Goal: Book appointment/travel/reservation

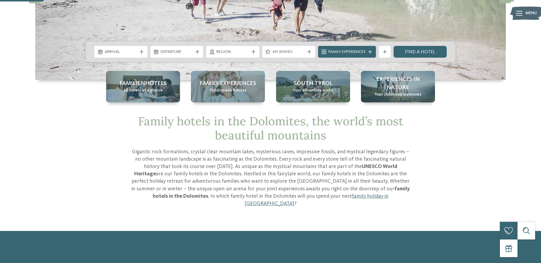
scroll to position [59, 0]
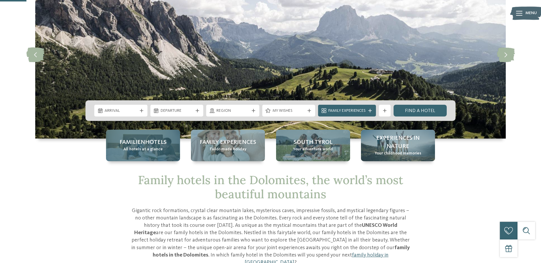
click at [162, 151] on div "Familienhotels All hotels at a glance" at bounding box center [143, 145] width 74 height 31
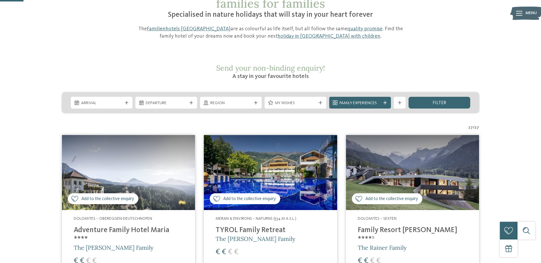
scroll to position [118, 0]
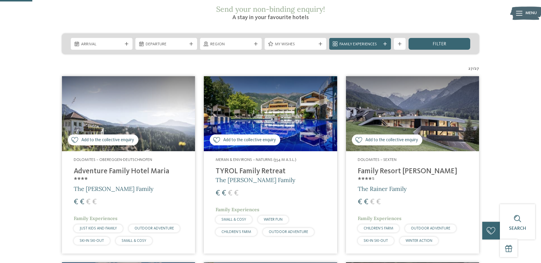
click at [426, 99] on img at bounding box center [412, 113] width 133 height 75
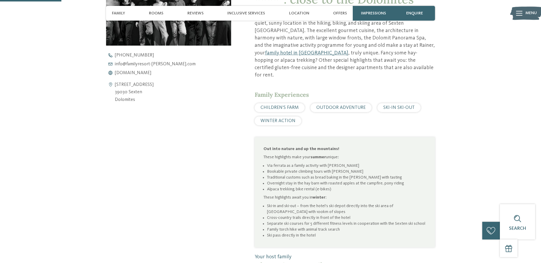
scroll to position [176, 0]
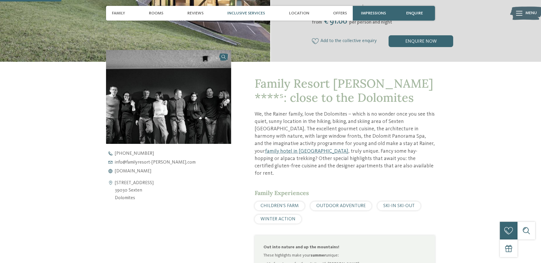
click at [252, 14] on span "Inclusive services" at bounding box center [246, 13] width 38 height 5
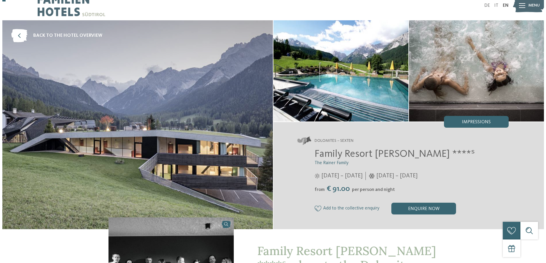
scroll to position [0, 0]
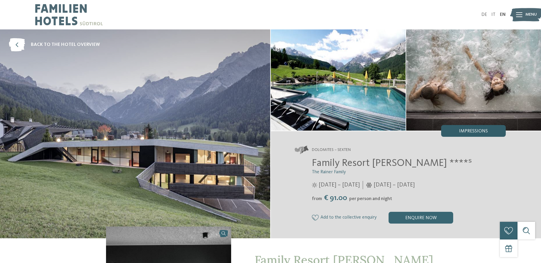
click at [474, 130] on span "Impressions" at bounding box center [473, 131] width 29 height 5
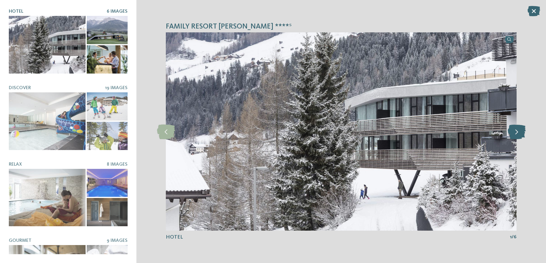
click at [512, 132] on icon at bounding box center [517, 131] width 18 height 15
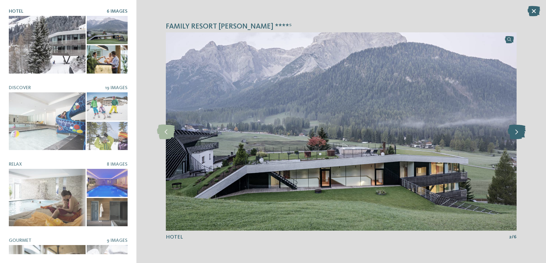
click at [512, 132] on icon at bounding box center [517, 131] width 18 height 15
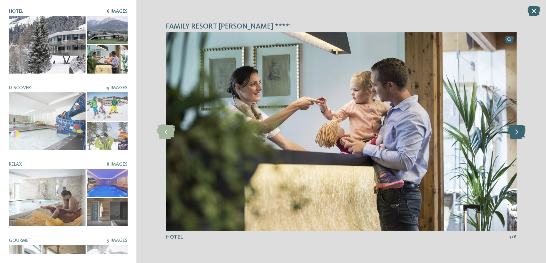
click at [512, 132] on icon at bounding box center [517, 131] width 18 height 15
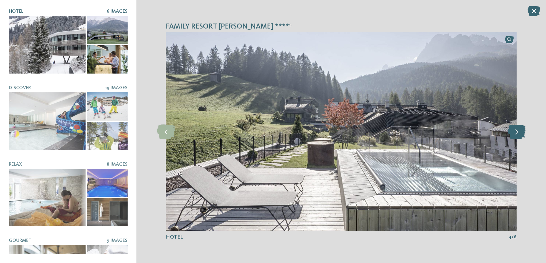
click at [512, 132] on icon at bounding box center [517, 131] width 18 height 15
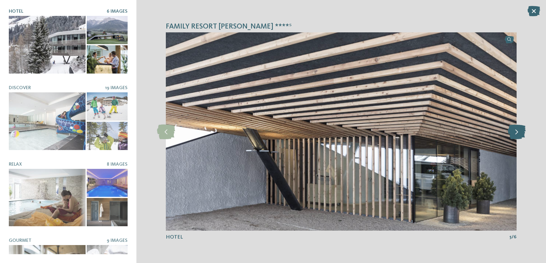
click at [512, 132] on icon at bounding box center [517, 131] width 18 height 15
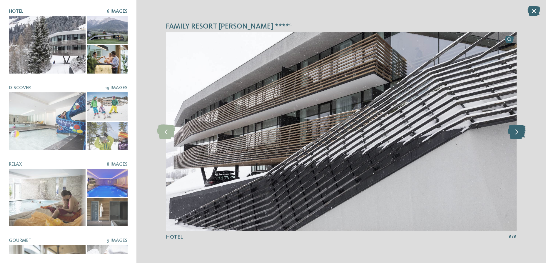
click at [512, 132] on icon at bounding box center [517, 131] width 18 height 15
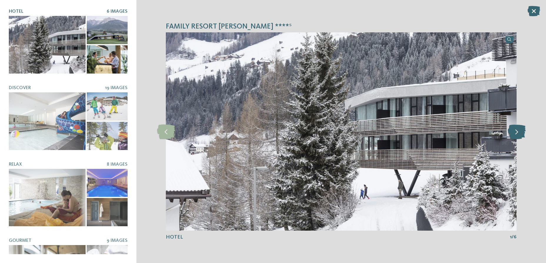
click at [512, 132] on icon at bounding box center [517, 131] width 18 height 15
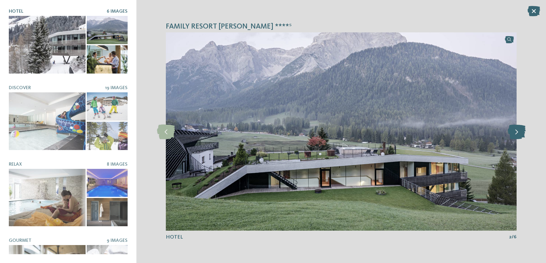
click at [512, 132] on icon at bounding box center [517, 131] width 18 height 15
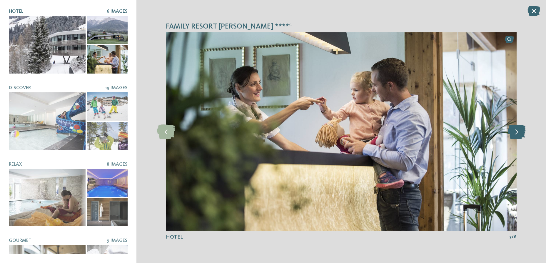
click at [512, 132] on icon at bounding box center [517, 131] width 18 height 15
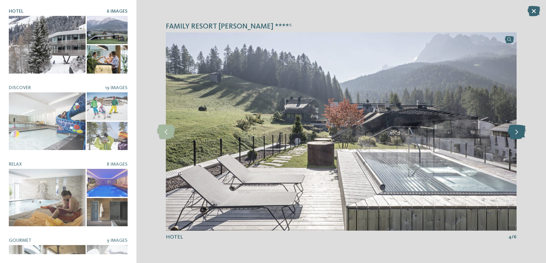
click at [512, 132] on icon at bounding box center [517, 131] width 18 height 15
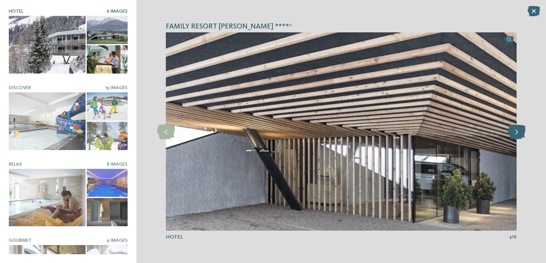
click at [512, 132] on icon at bounding box center [517, 131] width 18 height 15
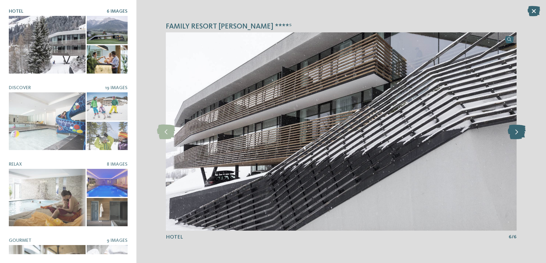
click at [512, 132] on icon at bounding box center [517, 131] width 18 height 15
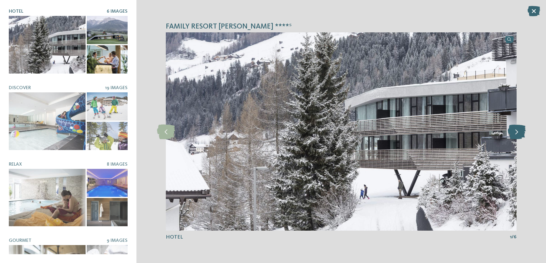
click at [512, 132] on icon at bounding box center [517, 131] width 18 height 15
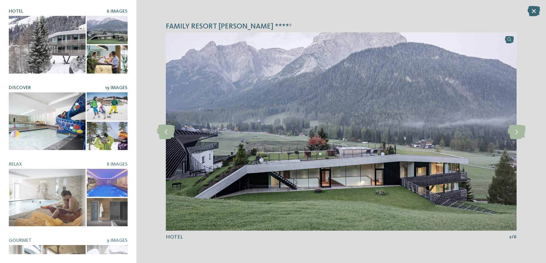
click at [58, 113] on div at bounding box center [47, 121] width 77 height 58
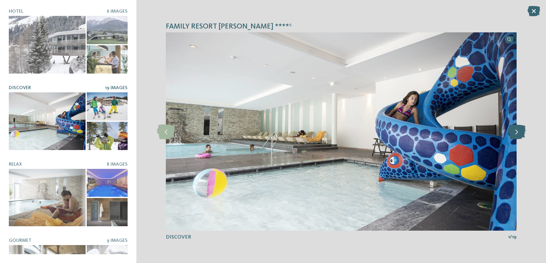
click at [517, 129] on icon at bounding box center [517, 131] width 18 height 15
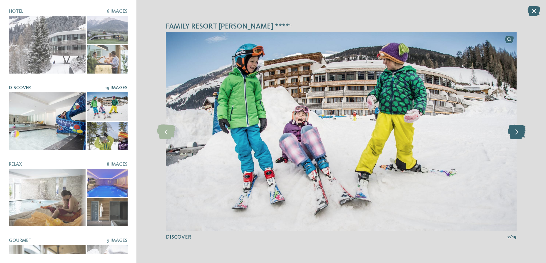
click at [517, 129] on icon at bounding box center [517, 131] width 18 height 15
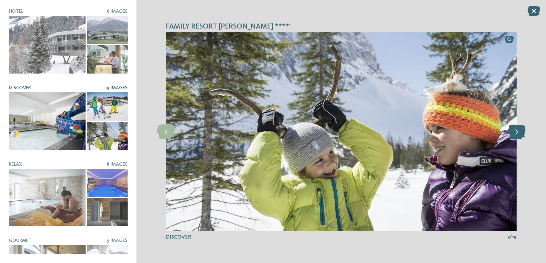
click at [517, 129] on icon at bounding box center [517, 131] width 18 height 15
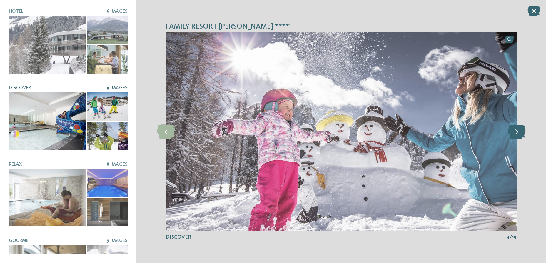
click at [517, 129] on icon at bounding box center [517, 131] width 18 height 15
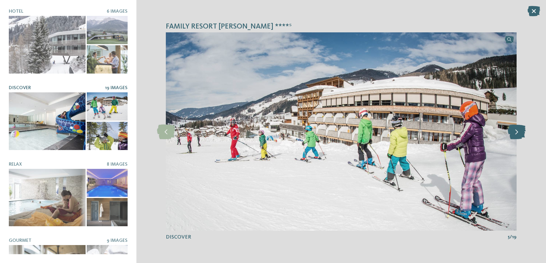
click at [517, 129] on icon at bounding box center [517, 131] width 18 height 15
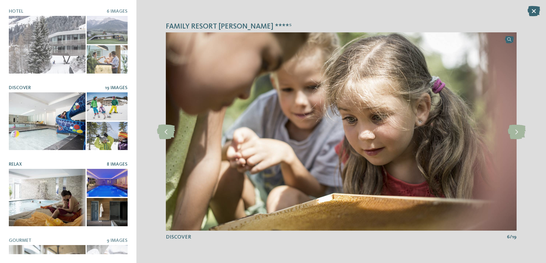
click at [50, 186] on div at bounding box center [47, 198] width 77 height 58
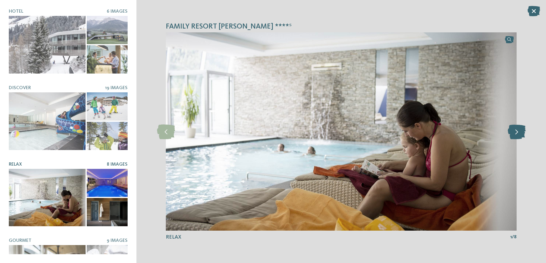
click at [516, 132] on icon at bounding box center [517, 131] width 18 height 15
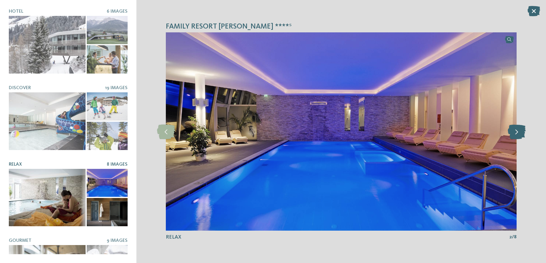
click at [516, 132] on icon at bounding box center [517, 131] width 18 height 15
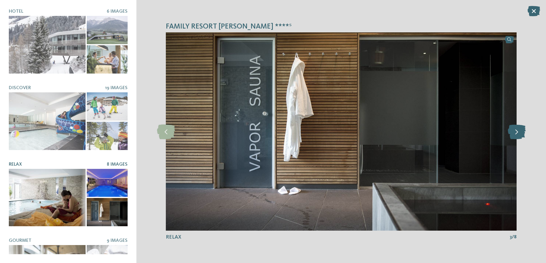
click at [516, 132] on icon at bounding box center [517, 131] width 18 height 15
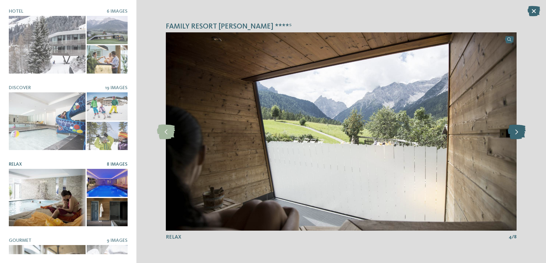
click at [516, 132] on icon at bounding box center [517, 131] width 18 height 15
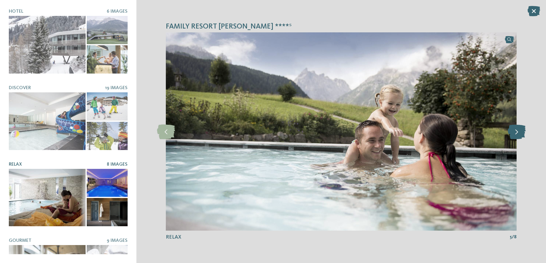
click at [516, 132] on icon at bounding box center [517, 131] width 18 height 15
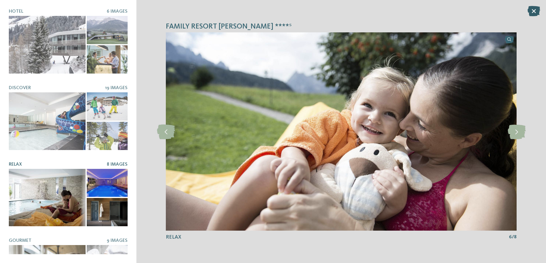
click at [532, 14] on icon at bounding box center [533, 11] width 13 height 10
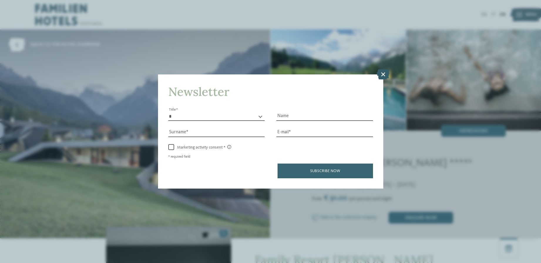
click at [384, 72] on icon at bounding box center [383, 74] width 13 height 10
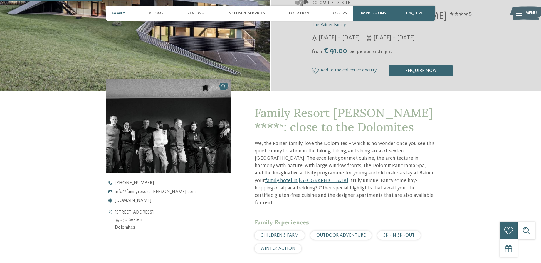
scroll to position [294, 0]
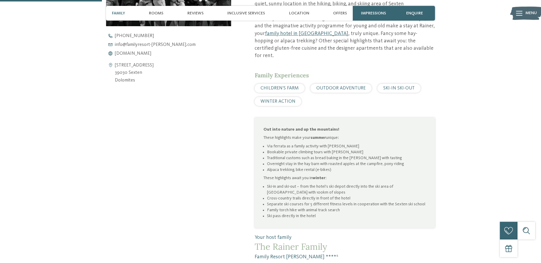
drag, startPoint x: 143, startPoint y: 83, endPoint x: 115, endPoint y: 66, distance: 32.2
click at [115, 66] on address "Via S. Giuseppe 40 39030 Sexten Dolomites" at bounding box center [134, 73] width 39 height 23
drag, startPoint x: 118, startPoint y: 65, endPoint x: 122, endPoint y: 65, distance: 3.5
click at [211, 151] on div "Open contact details Via S. Giuseppe 40 39030 Sexten Dolomites +39 0474 710 366…" at bounding box center [168, 90] width 125 height 316
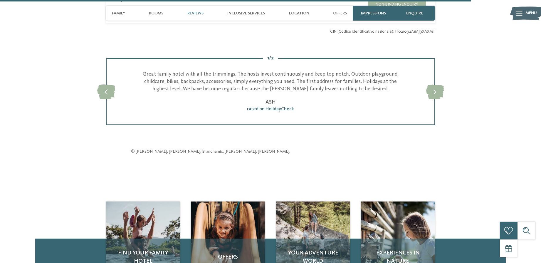
scroll to position [1558, 0]
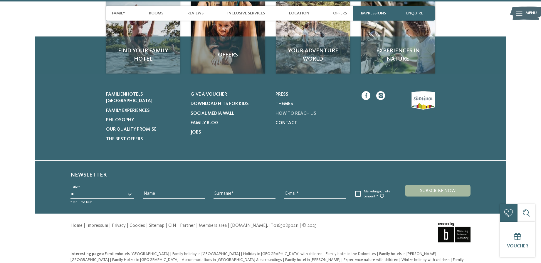
click at [299, 111] on span "How to reach us" at bounding box center [296, 113] width 41 height 5
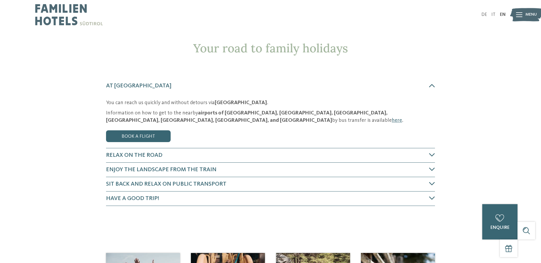
click at [233, 102] on strong "[GEOGRAPHIC_DATA]" at bounding box center [241, 102] width 52 height 5
click at [146, 140] on link "Book a flight" at bounding box center [138, 136] width 65 height 12
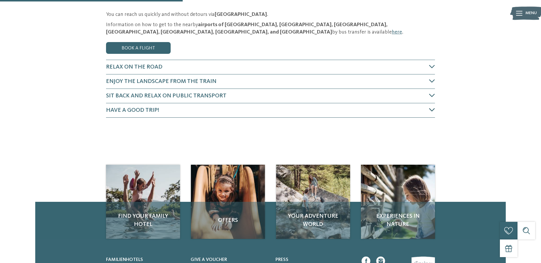
click at [381, 112] on h4 "Have a good trip!" at bounding box center [267, 110] width 323 height 8
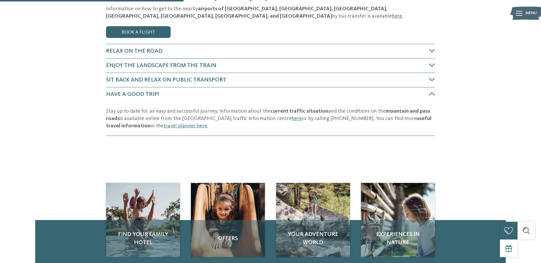
scroll to position [100, 0]
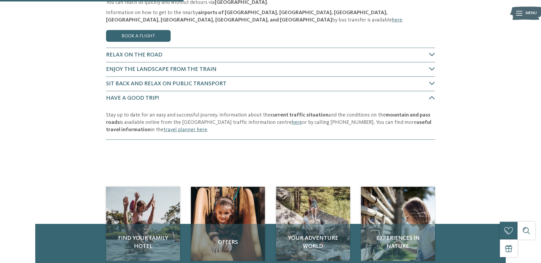
click at [240, 57] on h4 "Relax on the road" at bounding box center [267, 55] width 323 height 8
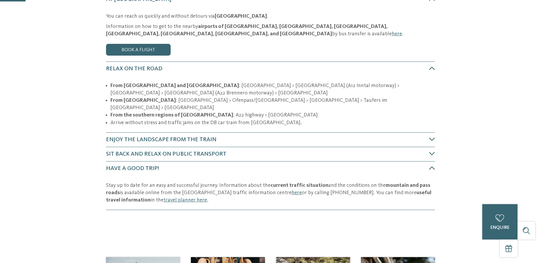
scroll to position [0, 0]
